Goal: Task Accomplishment & Management: Manage account settings

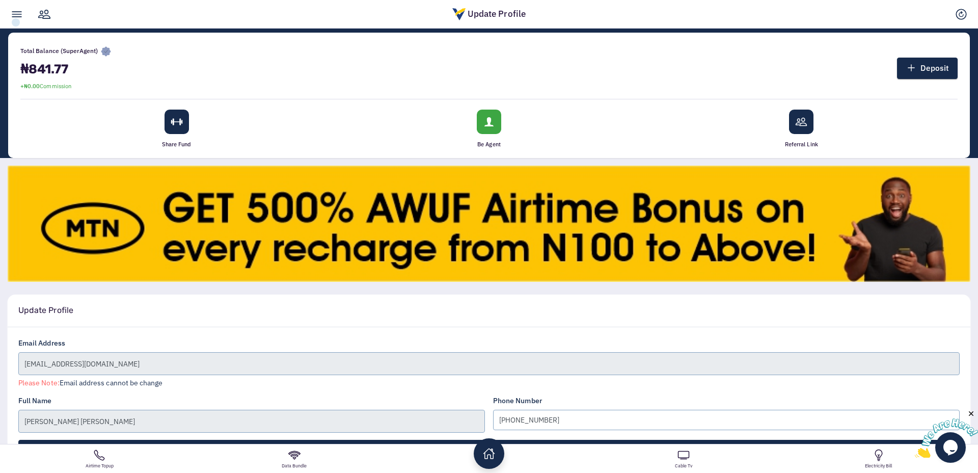
click at [16, 22] on link at bounding box center [16, 14] width 23 height 29
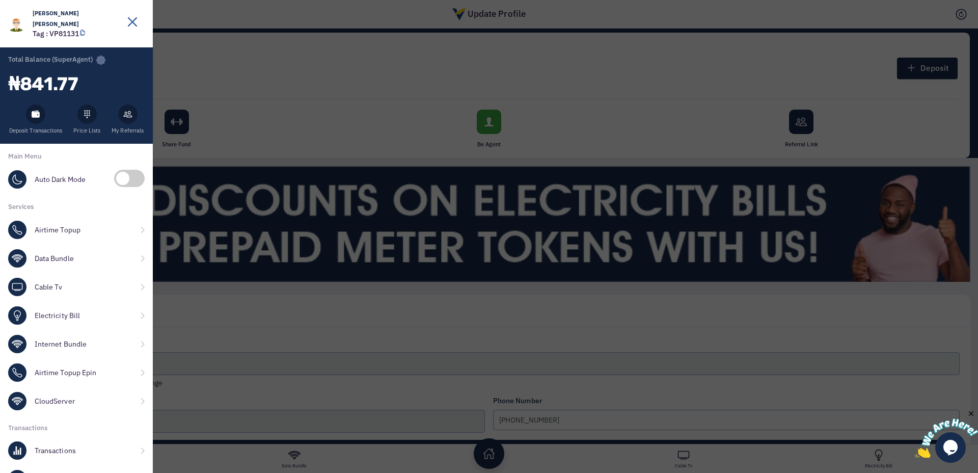
scroll to position [223, 0]
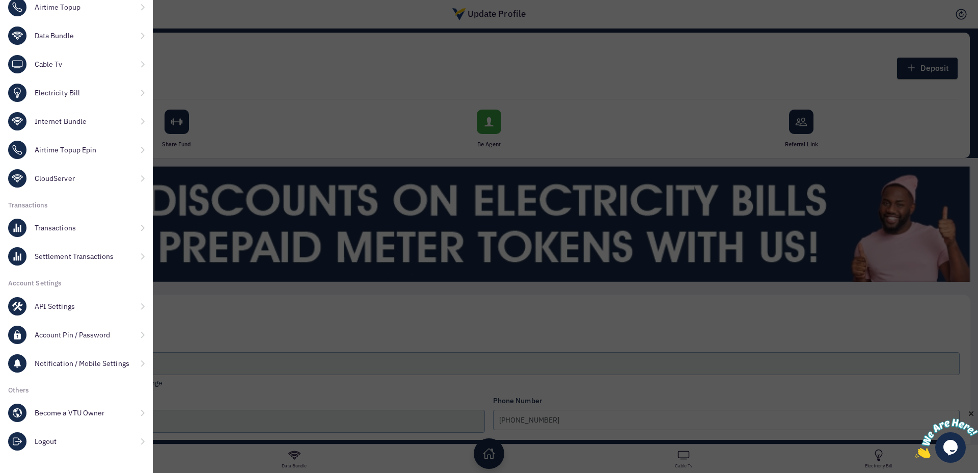
click at [102, 442] on link "Logout" at bounding box center [76, 441] width 153 height 29
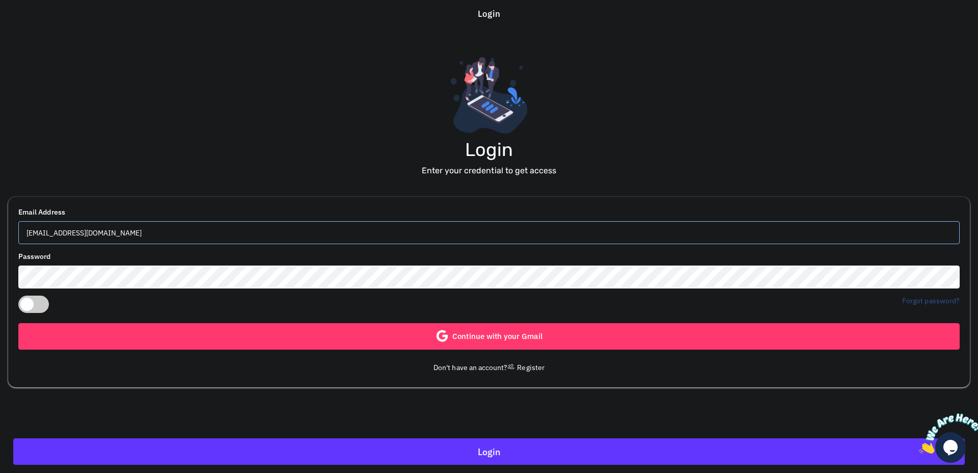
click at [370, 225] on input "[EMAIL_ADDRESS][DOMAIN_NAME]" at bounding box center [488, 232] width 941 height 23
paste input "biodunsegun1"
type input "[EMAIL_ADDRESS][DOMAIN_NAME]"
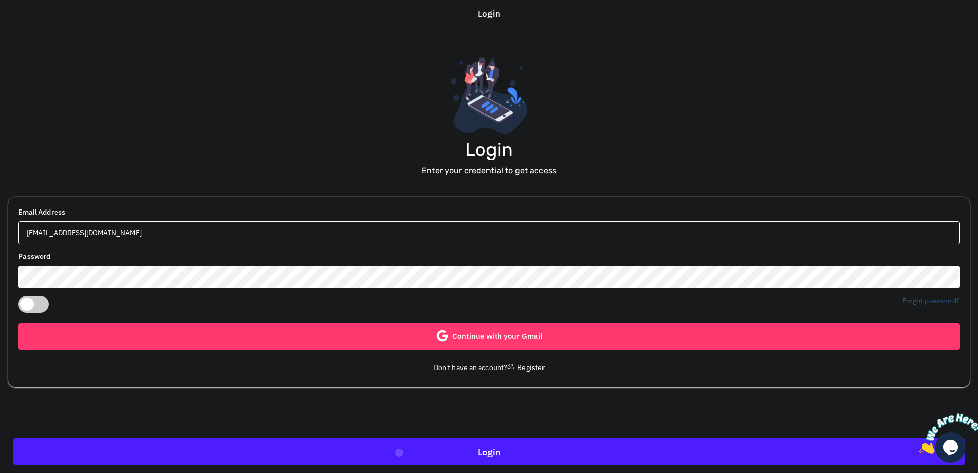
click at [399, 452] on button "Login" at bounding box center [488, 451] width 951 height 26
